Goal: Task Accomplishment & Management: Manage account settings

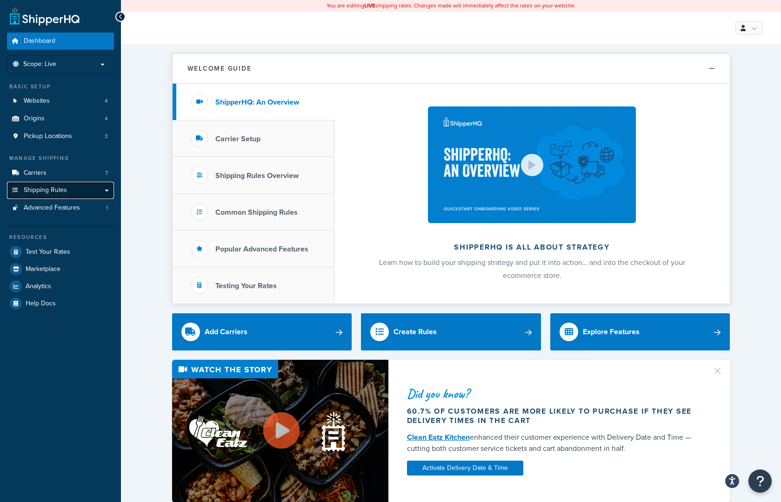
click at [105, 190] on link "Shipping Rules" at bounding box center [60, 190] width 107 height 17
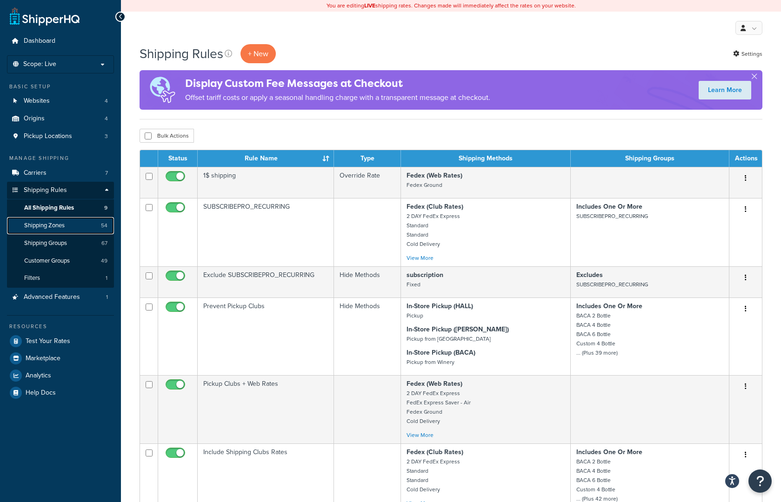
click at [57, 227] on span "Shipping Zones" at bounding box center [44, 226] width 40 height 8
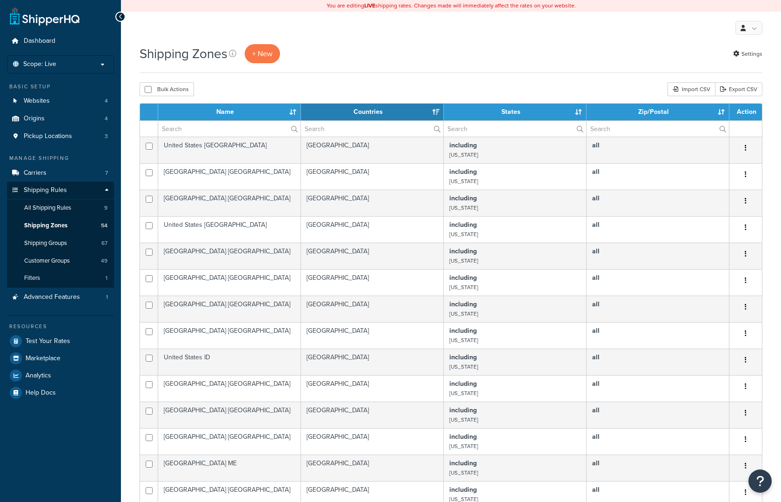
select select "15"
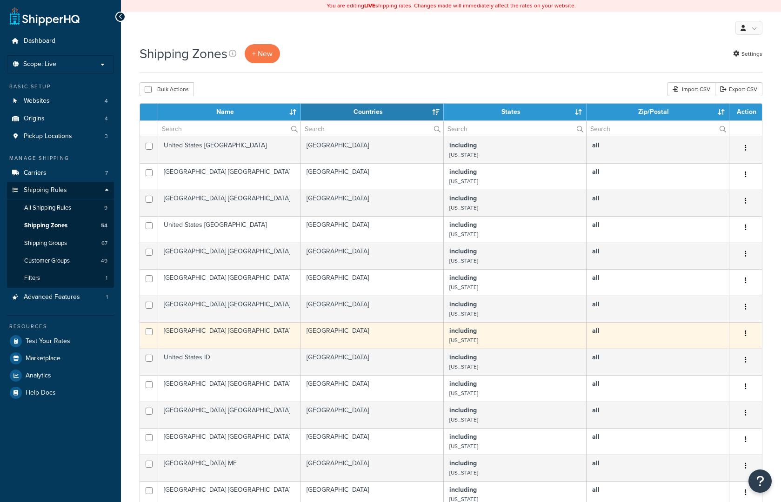
scroll to position [269, 0]
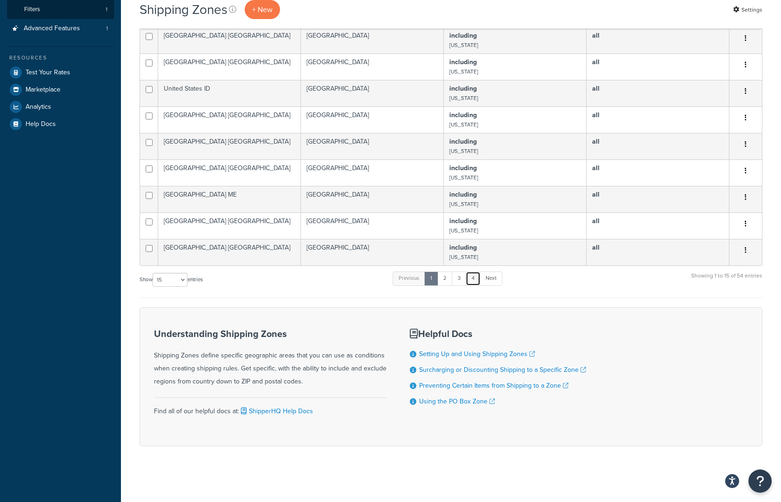
click at [474, 280] on link "4" at bounding box center [473, 279] width 15 height 14
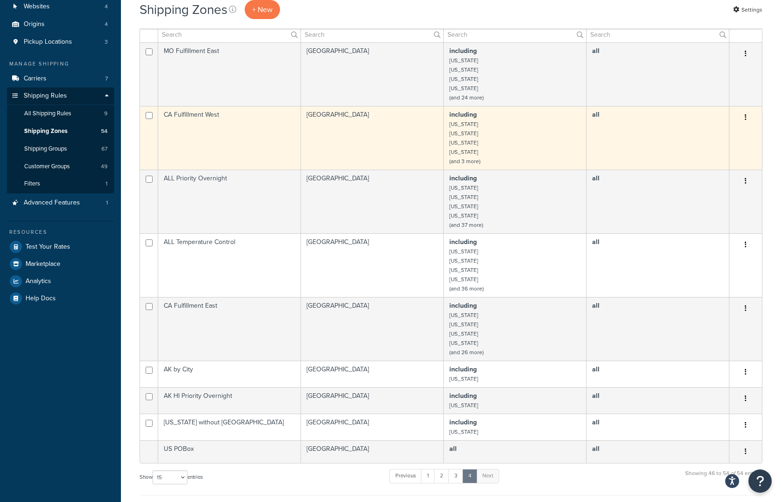
scroll to position [36, 0]
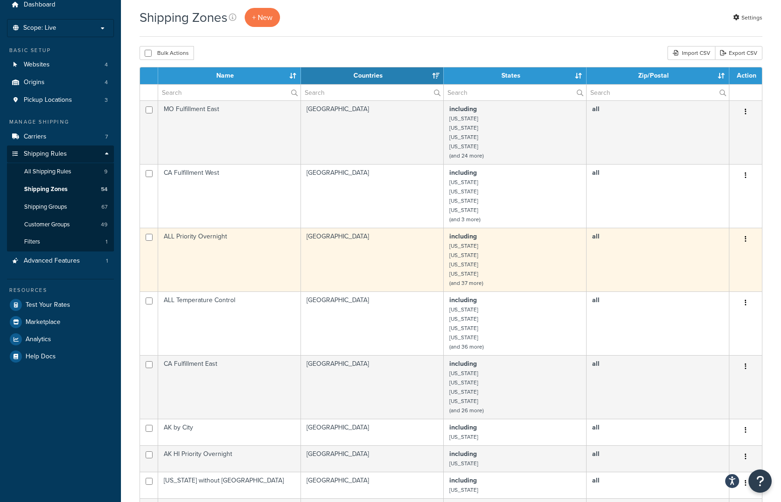
click at [226, 247] on td "ALL Priority Overnight" at bounding box center [229, 260] width 143 height 64
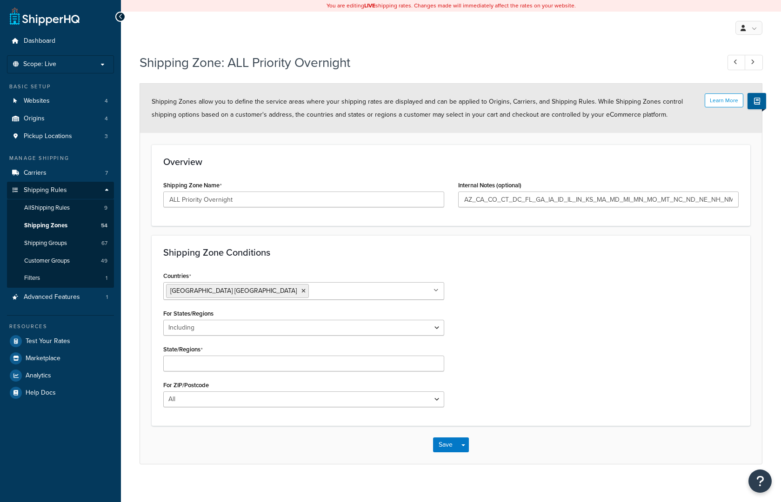
select select "including"
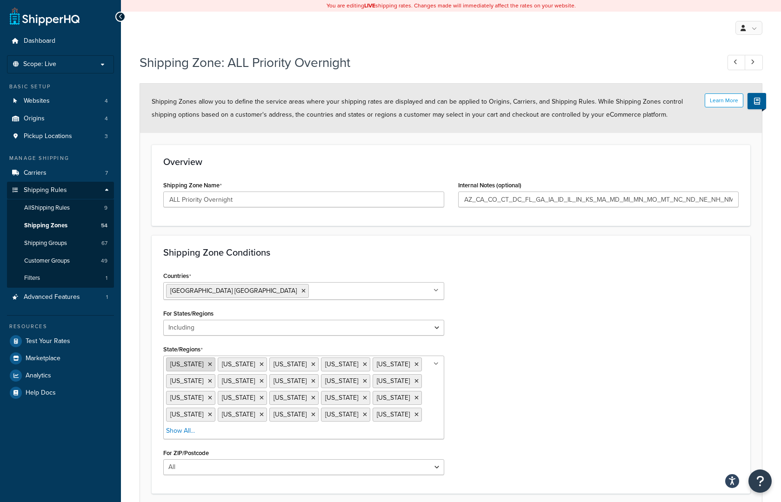
click at [208, 362] on icon at bounding box center [210, 365] width 4 height 6
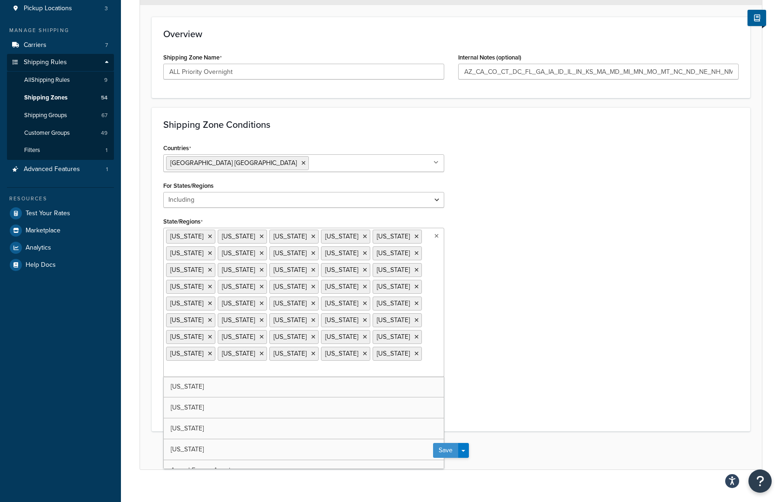
scroll to position [61, 0]
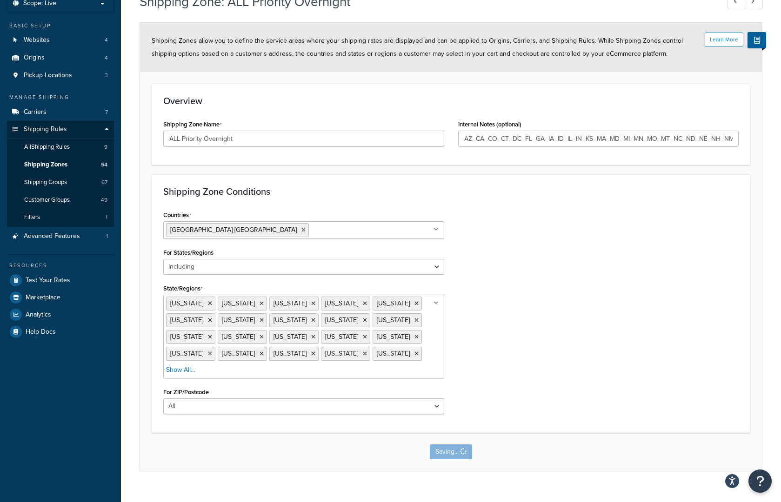
scroll to position [0, 0]
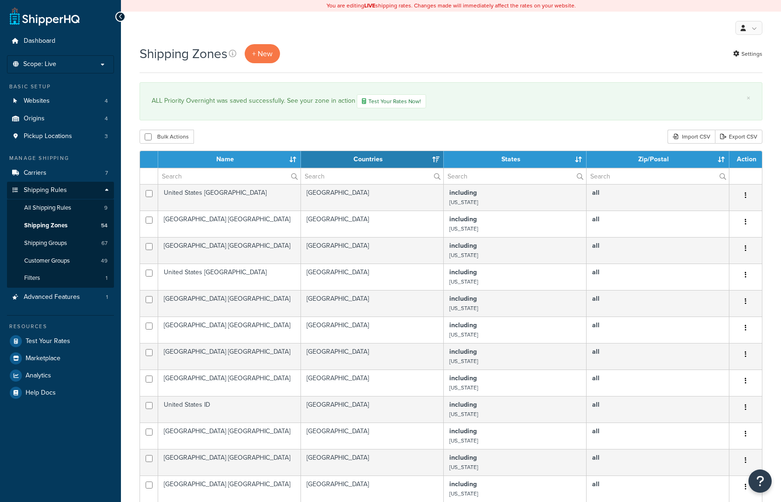
select select "15"
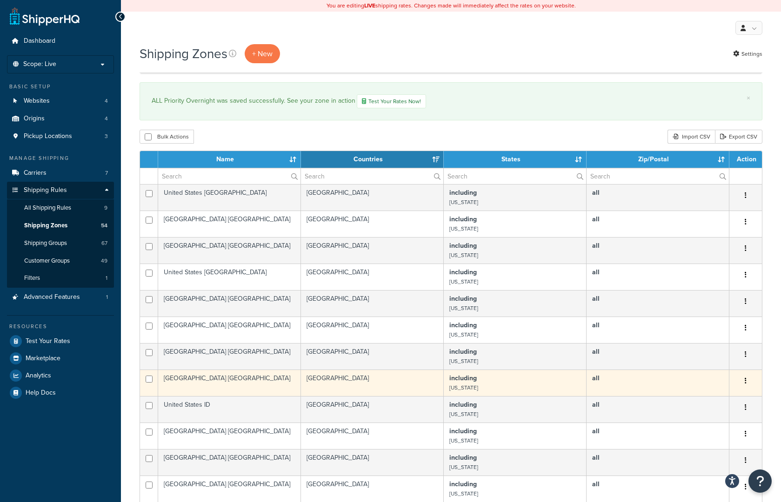
scroll to position [317, 0]
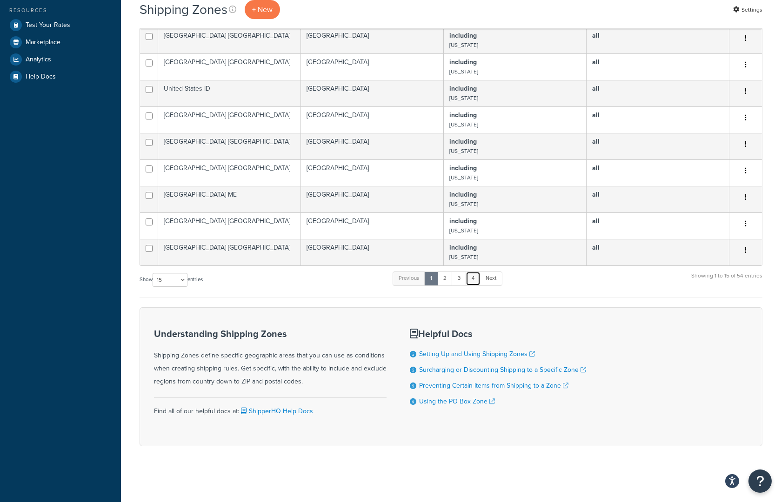
click at [474, 284] on link "4" at bounding box center [473, 279] width 15 height 14
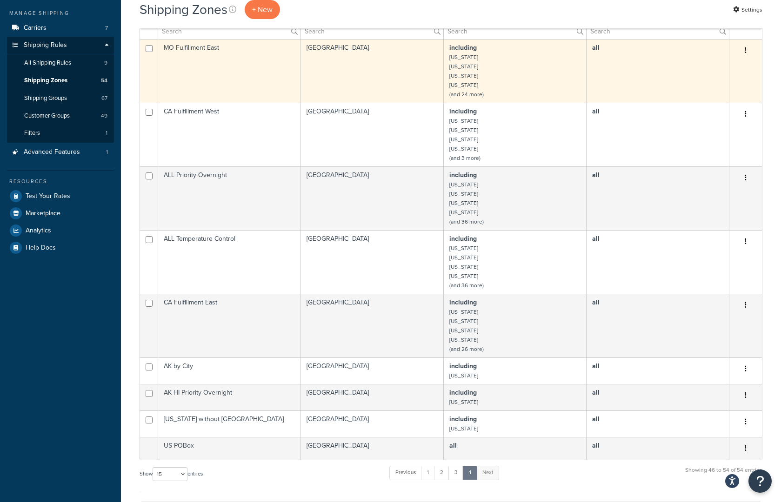
scroll to position [233, 0]
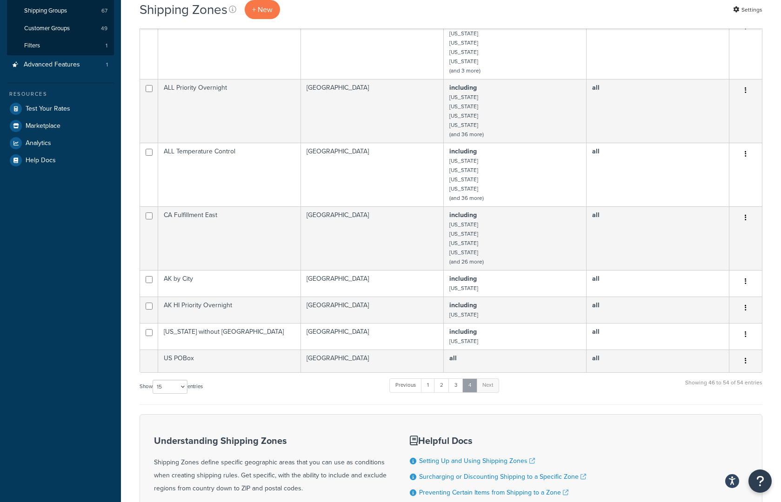
click at [470, 389] on link "4" at bounding box center [469, 386] width 15 height 14
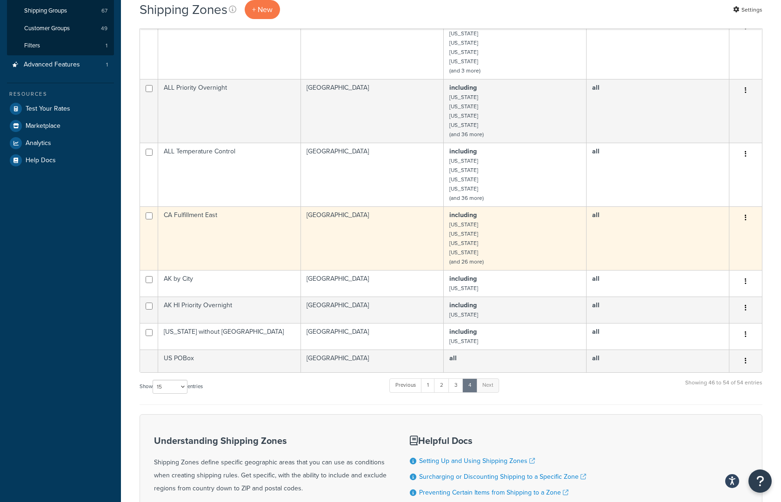
scroll to position [0, 0]
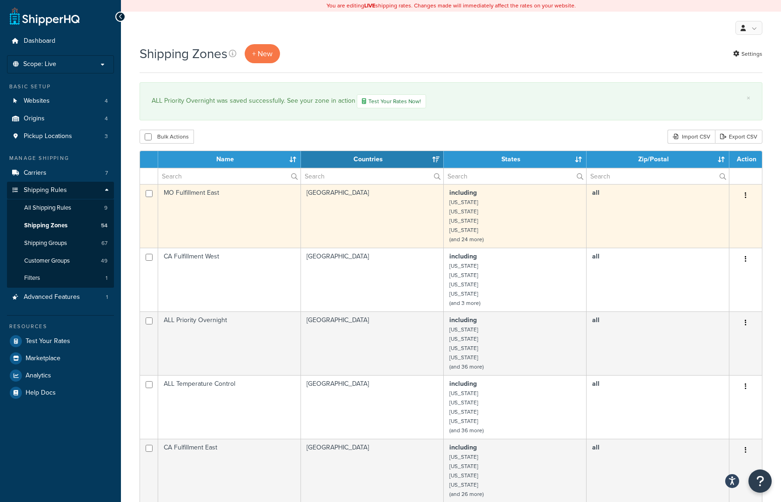
click at [193, 200] on td "MO Fulfillment East" at bounding box center [229, 216] width 143 height 64
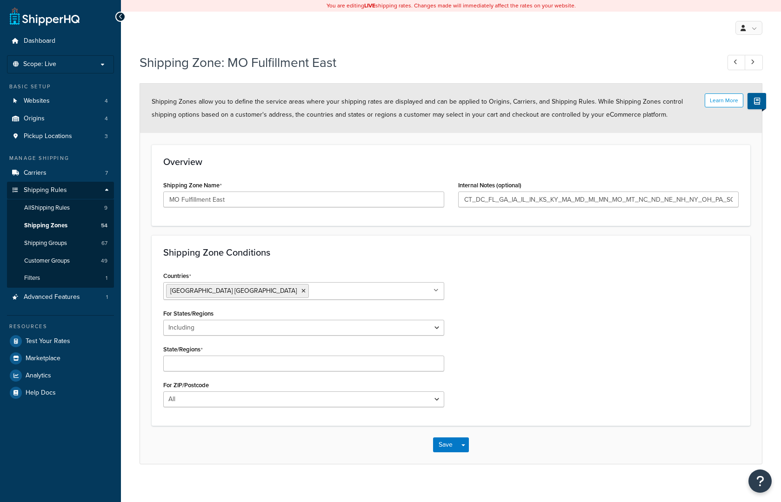
select select "including"
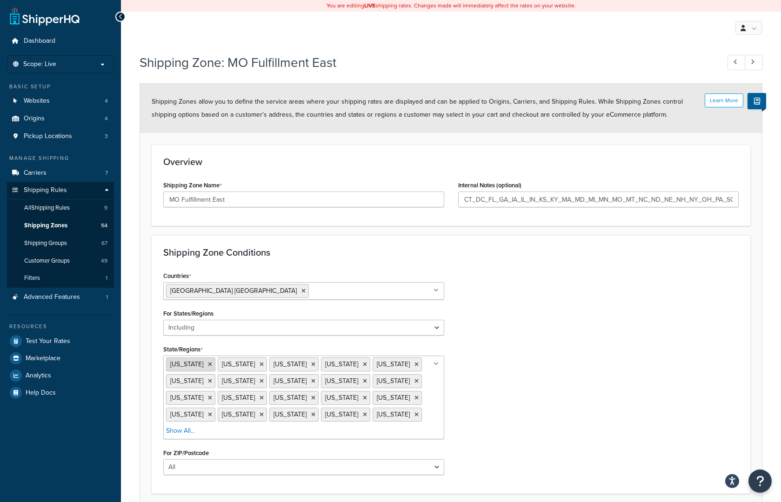
click at [208, 365] on icon at bounding box center [210, 365] width 4 height 6
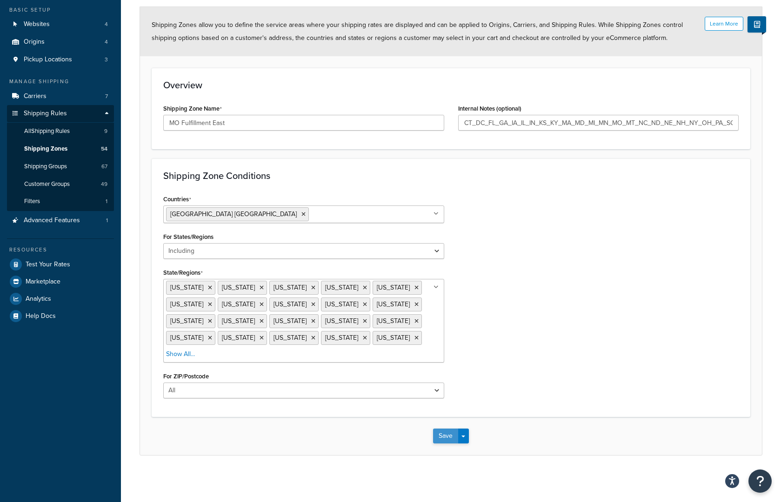
scroll to position [77, 0]
click at [451, 438] on button "Save" at bounding box center [445, 436] width 25 height 15
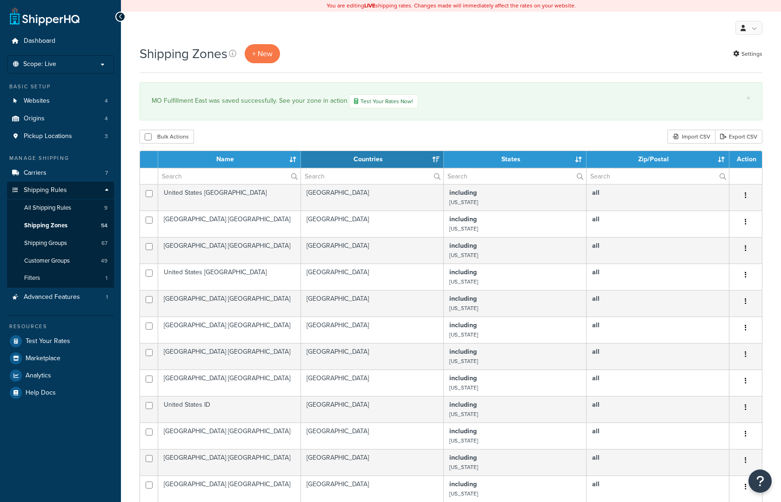
select select "15"
